Goal: Navigation & Orientation: Find specific page/section

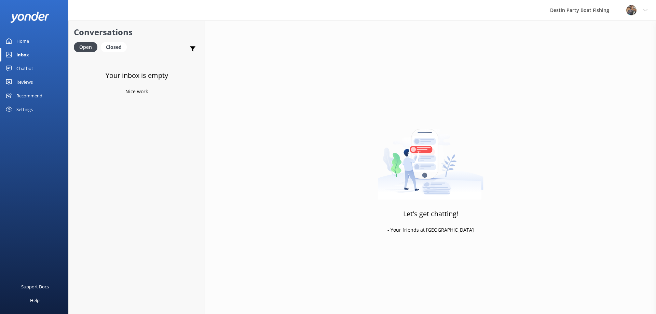
click at [27, 55] on div "Inbox" at bounding box center [22, 55] width 13 height 14
click at [24, 68] on div "Chatbot" at bounding box center [24, 68] width 17 height 14
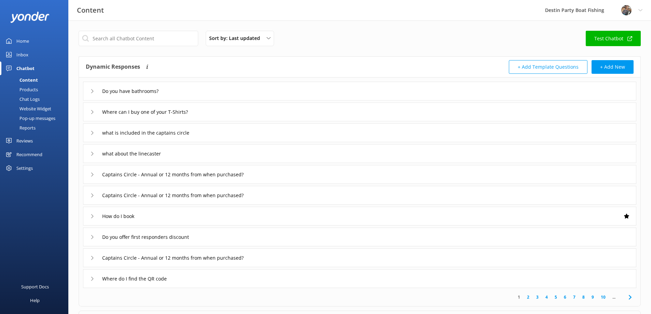
click at [23, 142] on div "Reviews" at bounding box center [24, 141] width 16 height 14
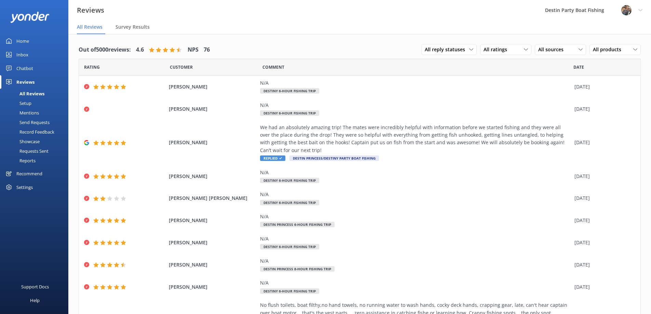
click at [19, 57] on div "Inbox" at bounding box center [22, 55] width 12 height 14
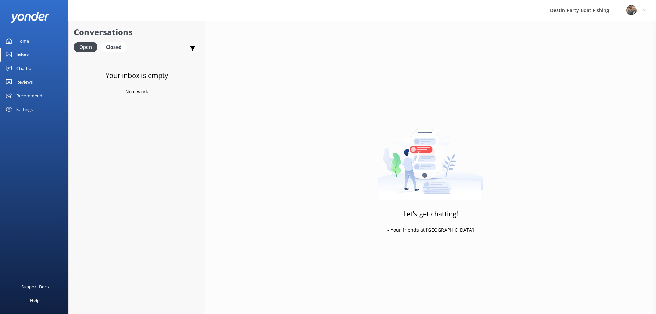
click at [20, 56] on div "Inbox" at bounding box center [22, 55] width 13 height 14
